Goal: Information Seeking & Learning: Learn about a topic

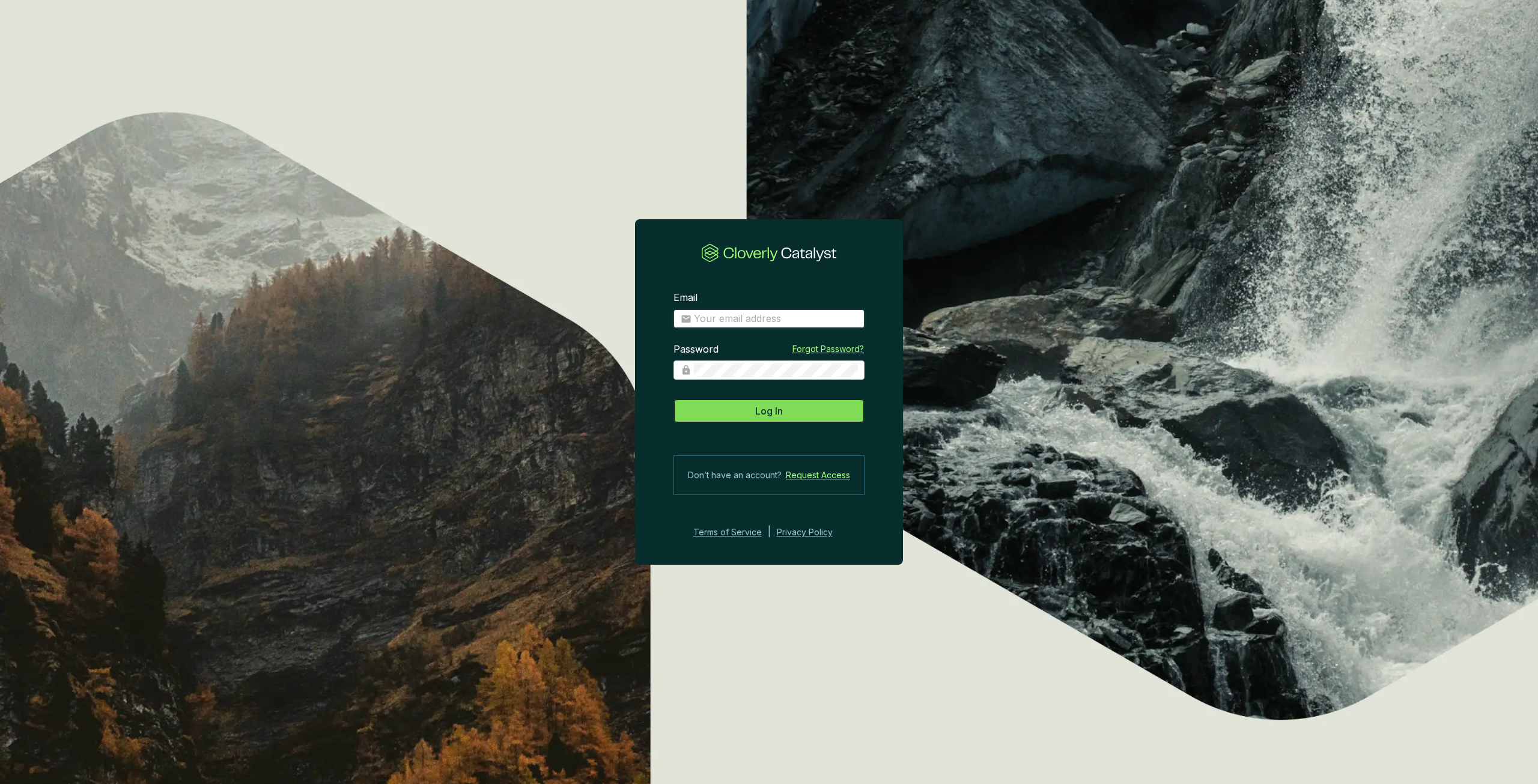
type input "Patrick.Michalowski@drumlincapital.com"
click at [745, 416] on button "Log In" at bounding box center [769, 410] width 191 height 24
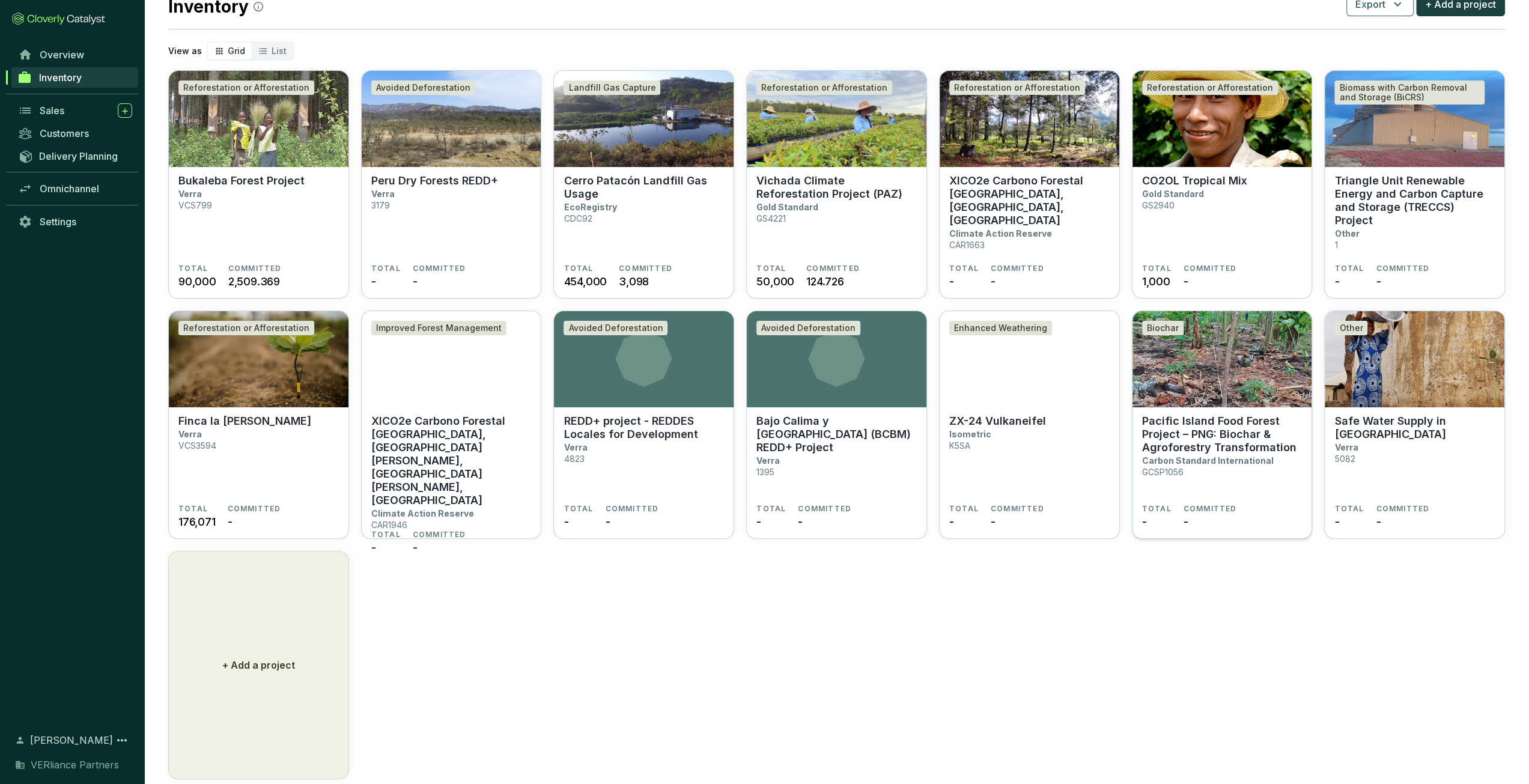
scroll to position [60, 0]
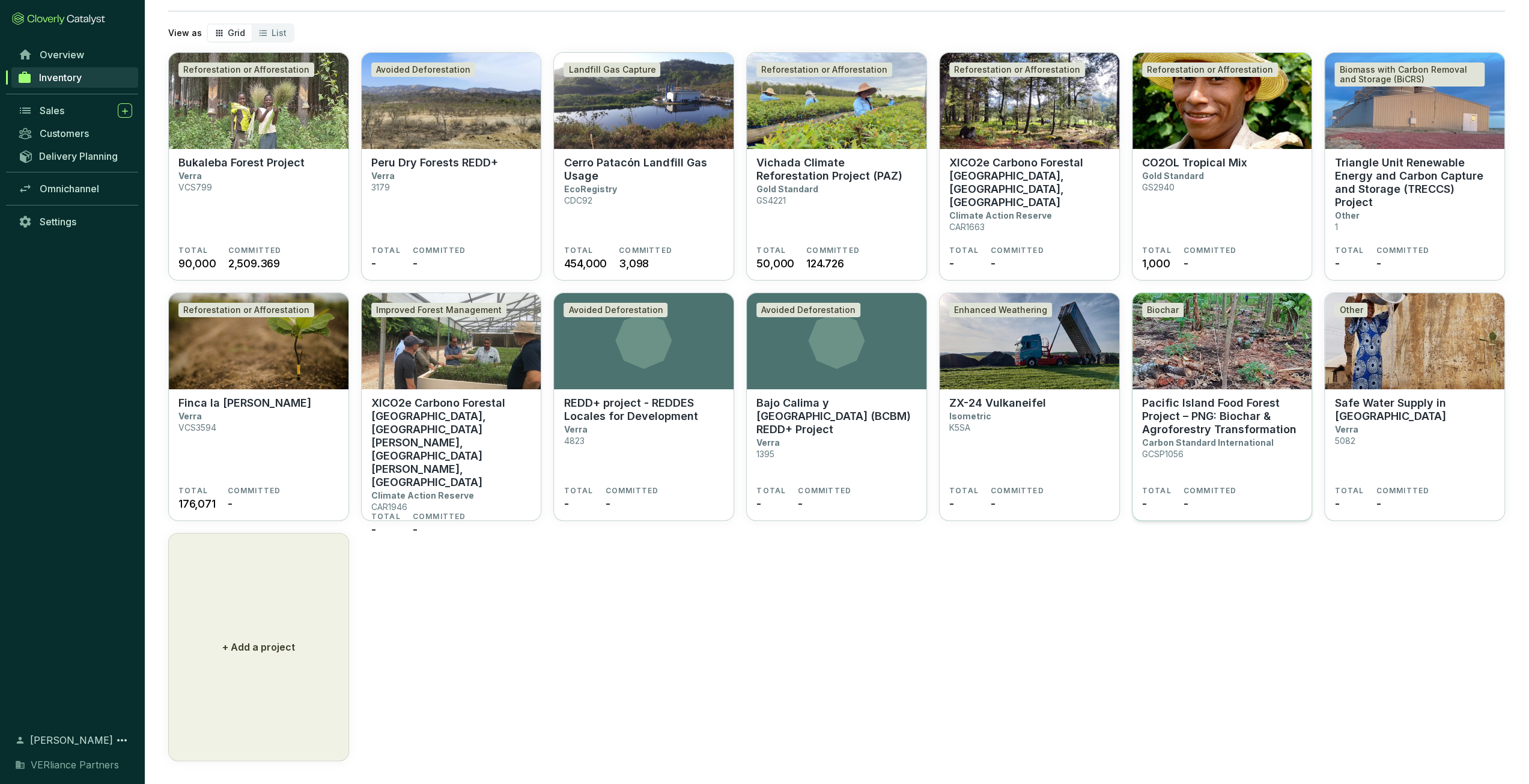
click at [1222, 440] on p "Carbon Standard International" at bounding box center [1208, 442] width 131 height 10
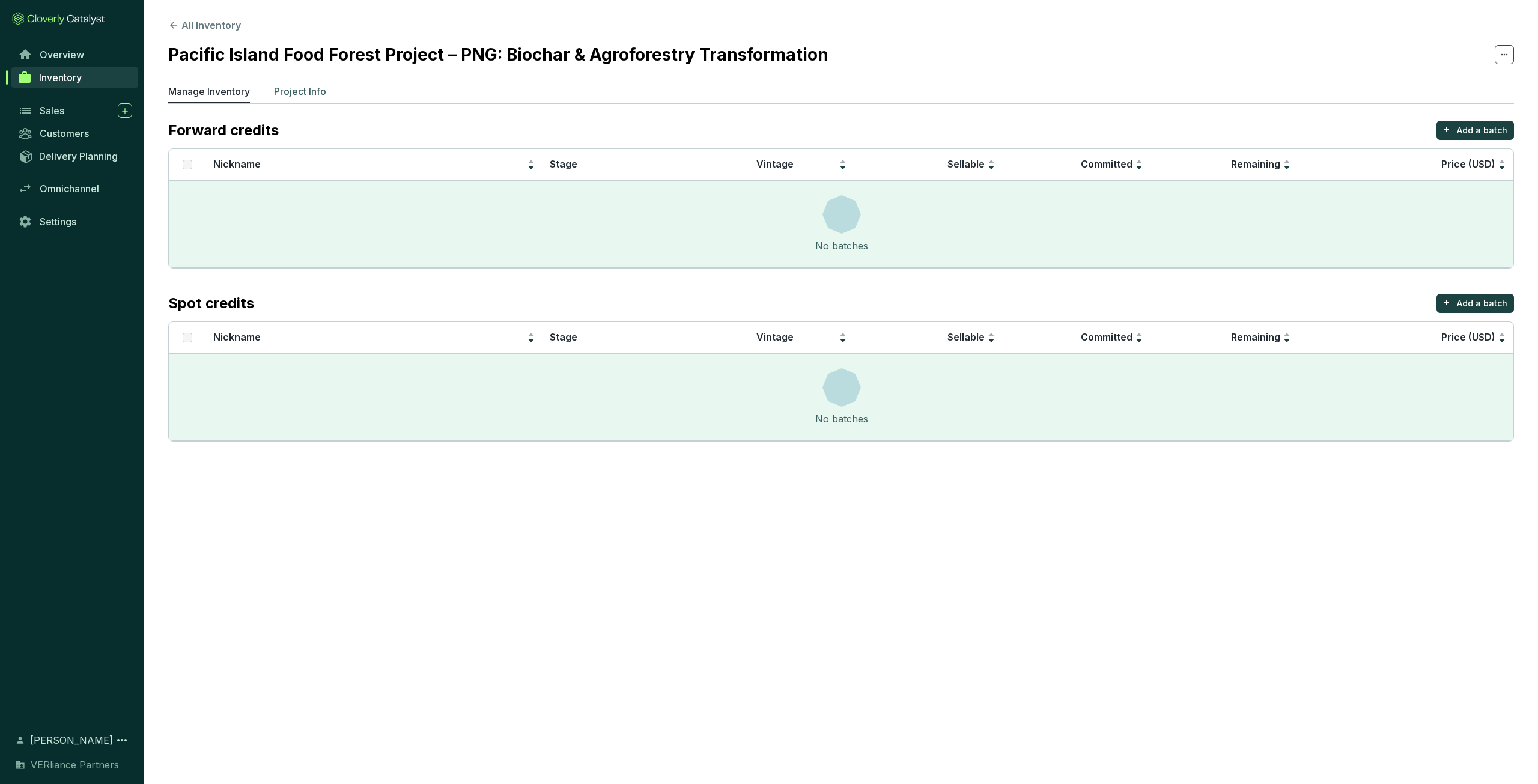
click at [304, 88] on p "Project Info" at bounding box center [300, 91] width 53 height 15
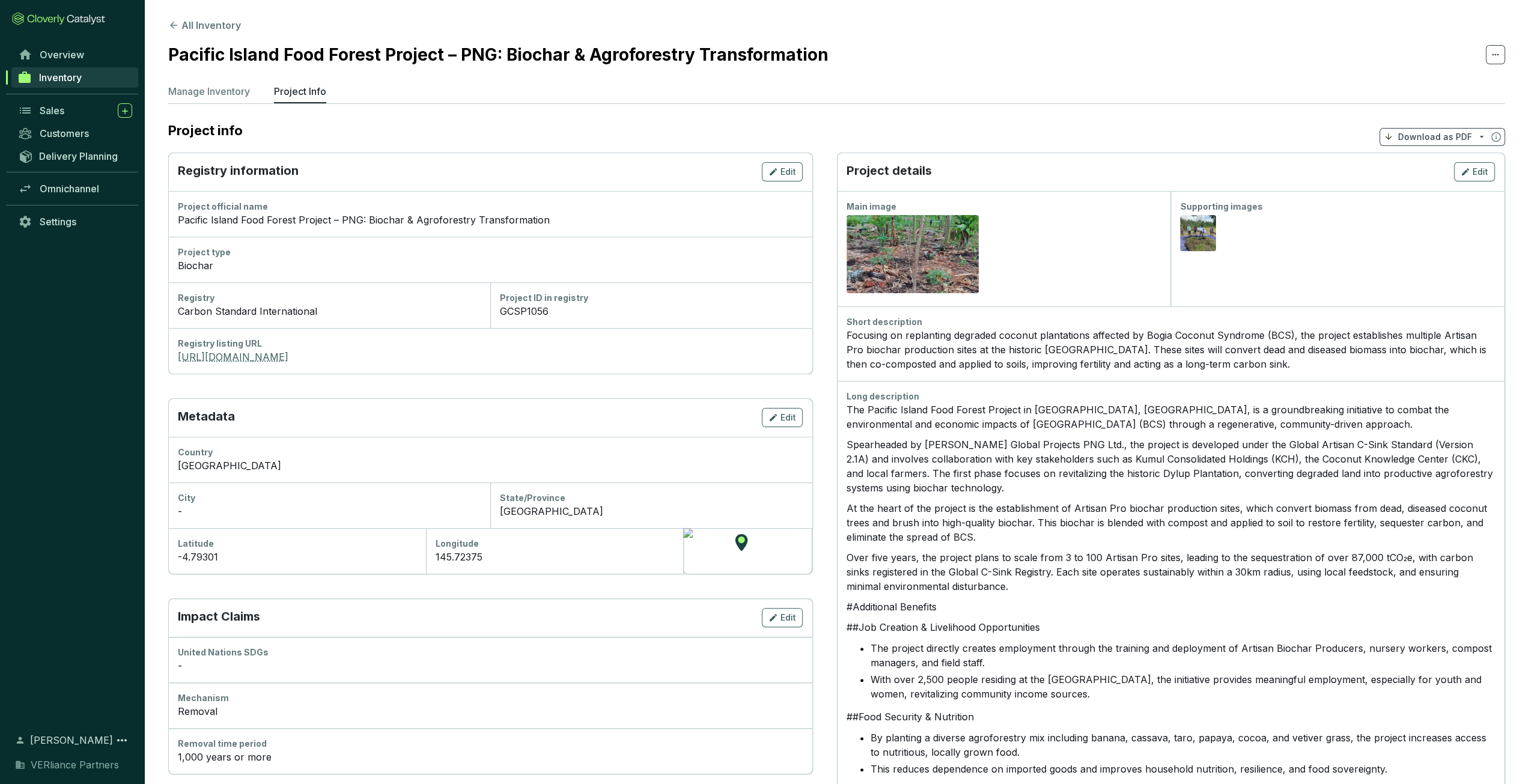
click at [330, 354] on link "[URL][DOMAIN_NAME]" at bounding box center [490, 357] width 625 height 15
click at [226, 33] on section "All Inventory Pacific Island Food Forest Project – PNG: Biochar & Agroforestry …" at bounding box center [837, 701] width 1385 height 1403
click at [226, 29] on button "All Inventory" at bounding box center [205, 25] width 73 height 15
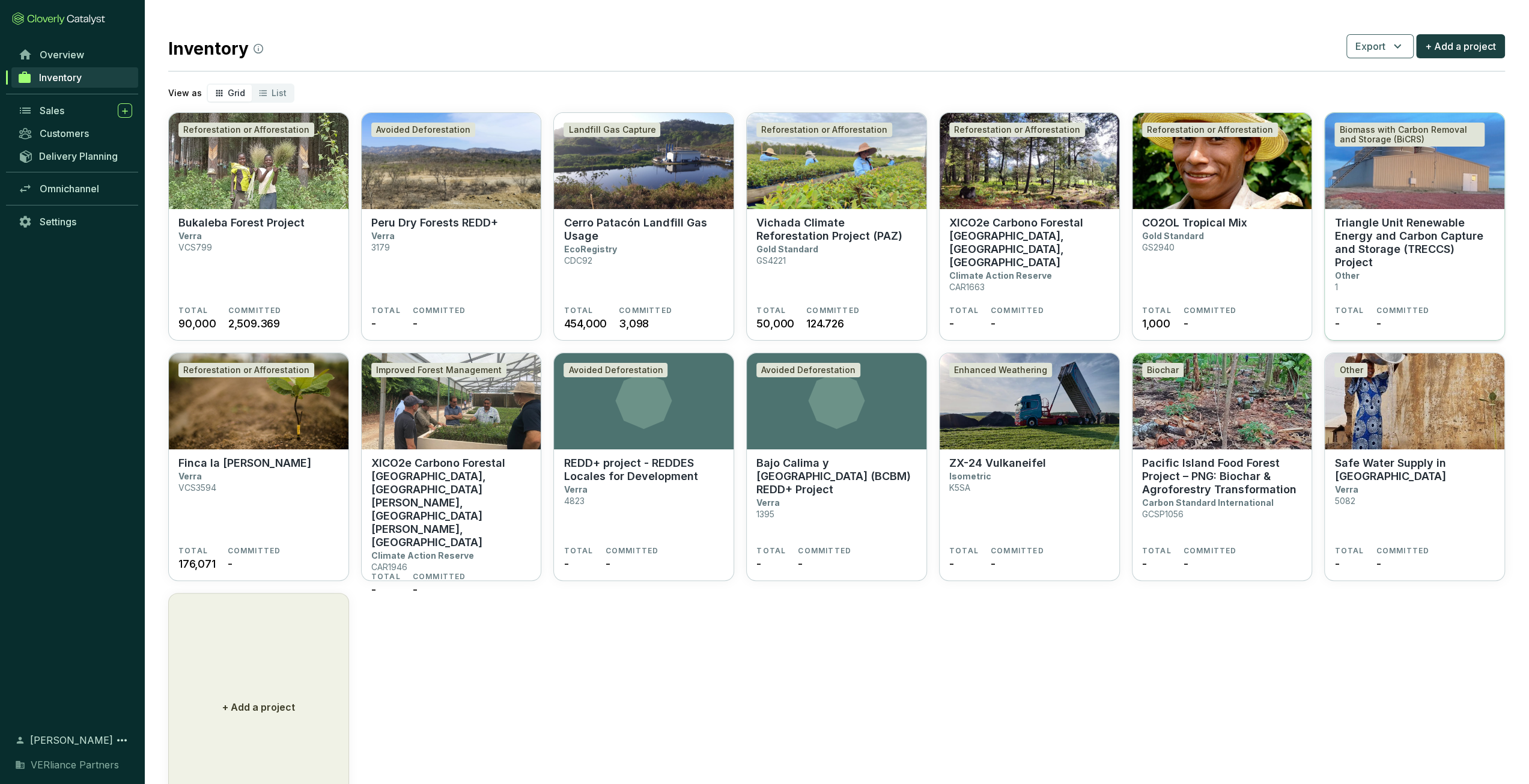
click at [1439, 278] on section "Triangle Unit Renewable Energy and Carbon Capture and Storage (TRECCS) Project …" at bounding box center [1415, 261] width 161 height 90
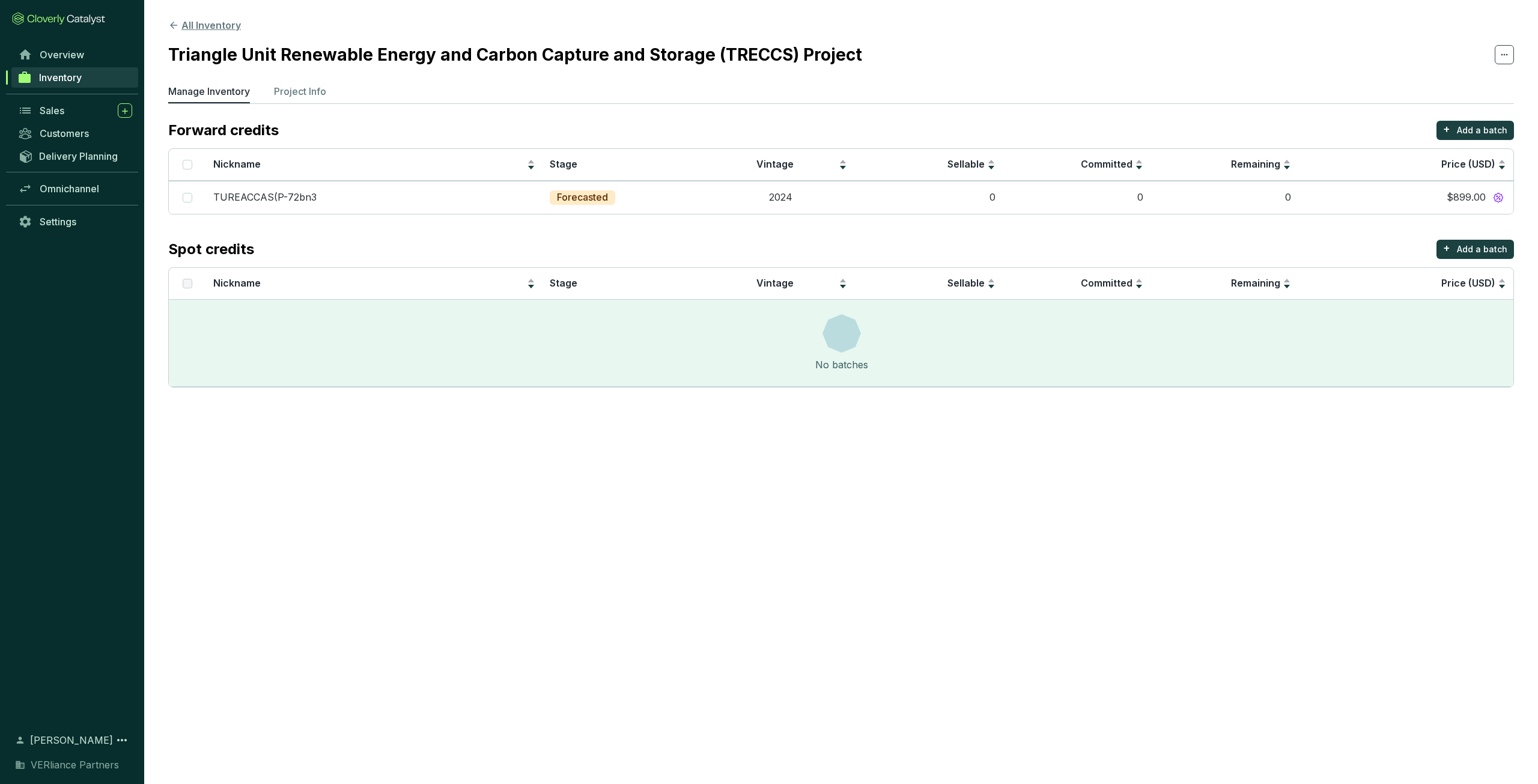
click at [195, 22] on button "All Inventory" at bounding box center [205, 25] width 73 height 15
